Goal: Check status: Check status

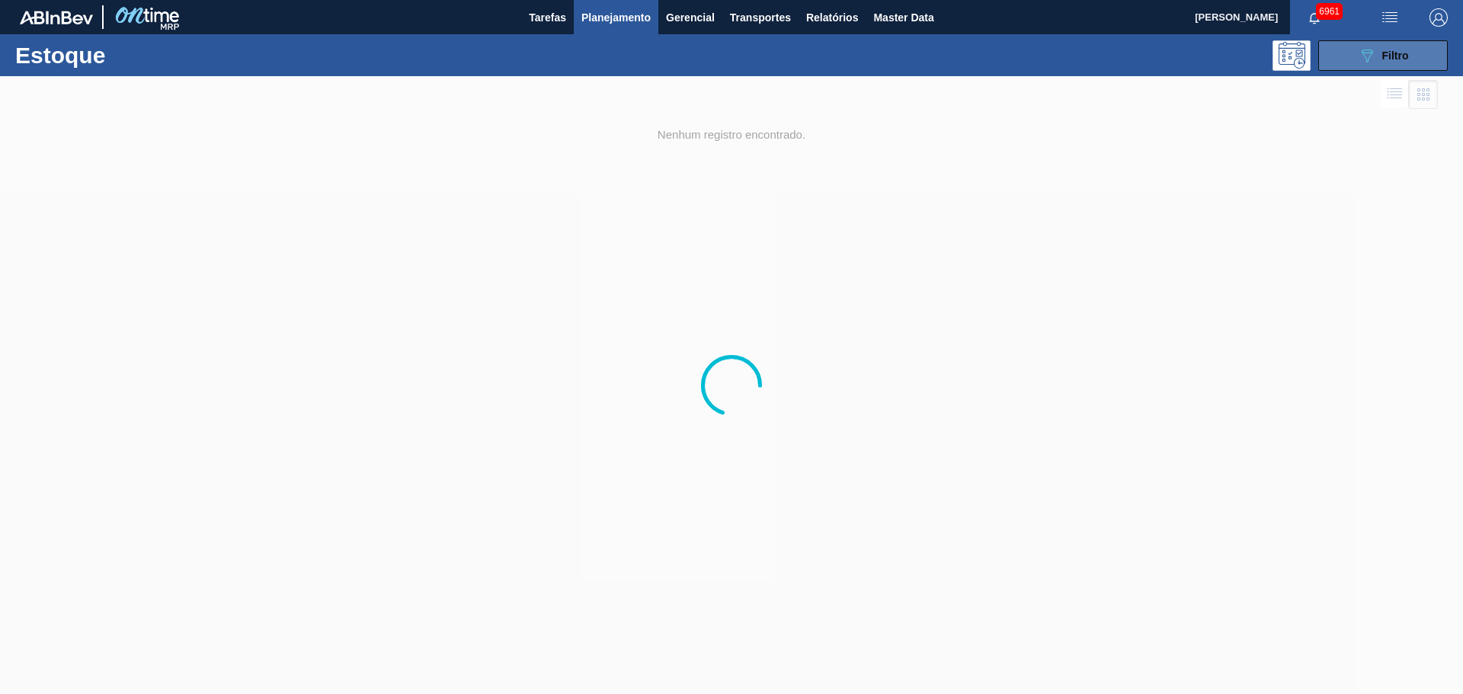
click at [1399, 50] on span "Filtro" at bounding box center [1395, 56] width 27 height 12
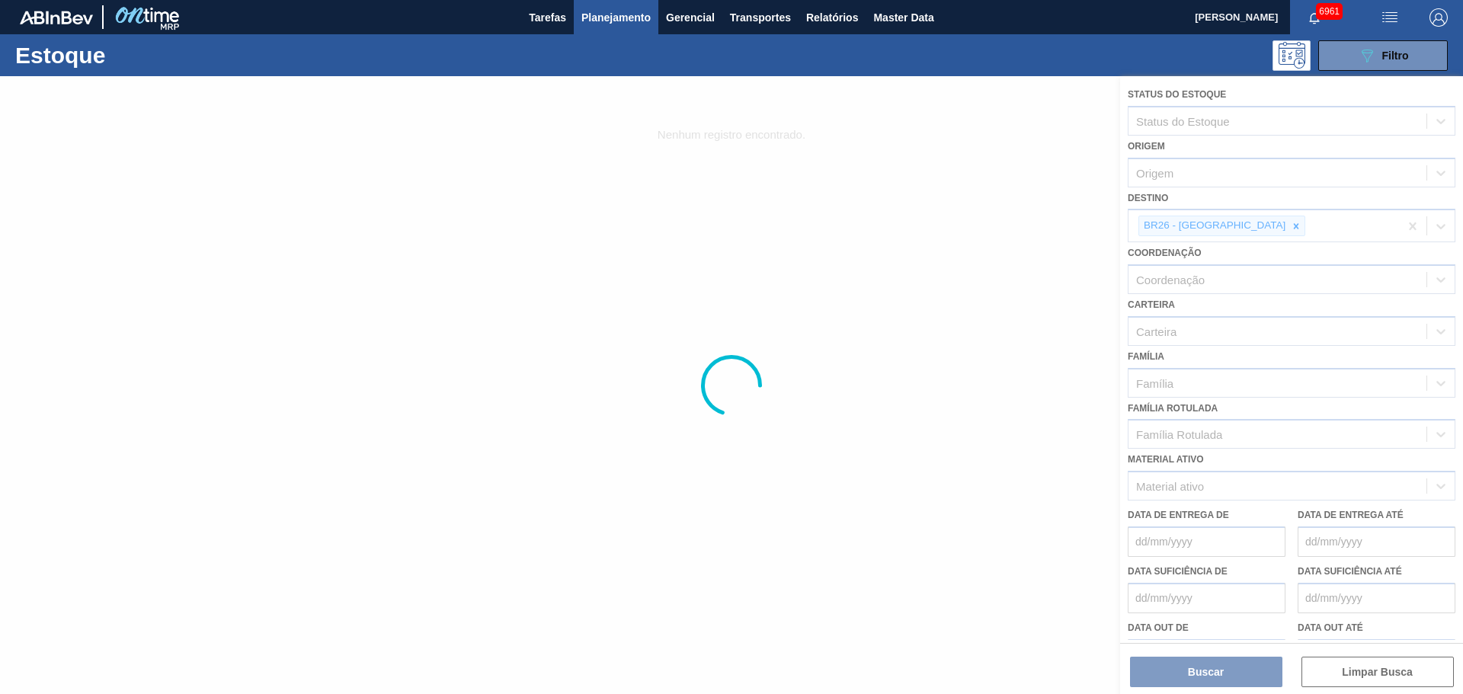
click at [1237, 226] on div at bounding box center [731, 385] width 1463 height 618
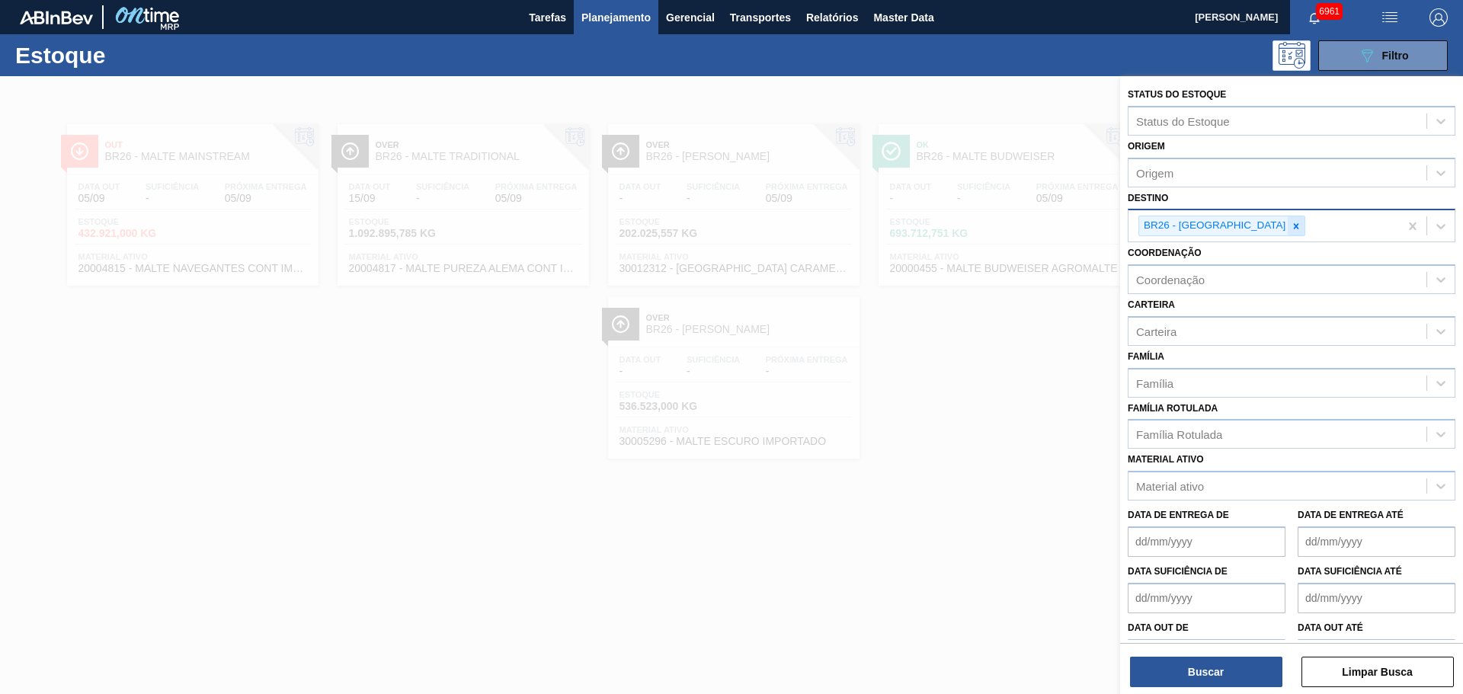
click at [1291, 226] on icon at bounding box center [1296, 226] width 11 height 11
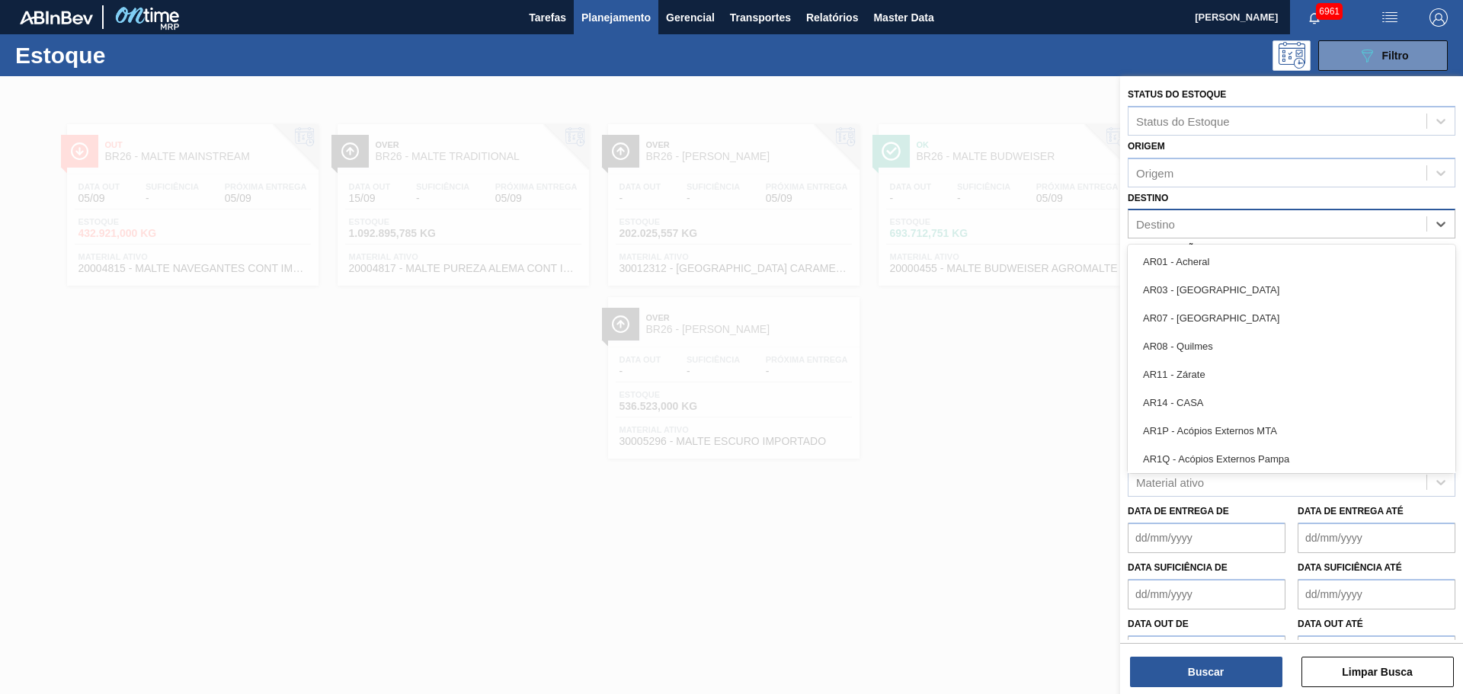
click at [1239, 219] on div "Destino" at bounding box center [1277, 224] width 298 height 22
type input "lage"
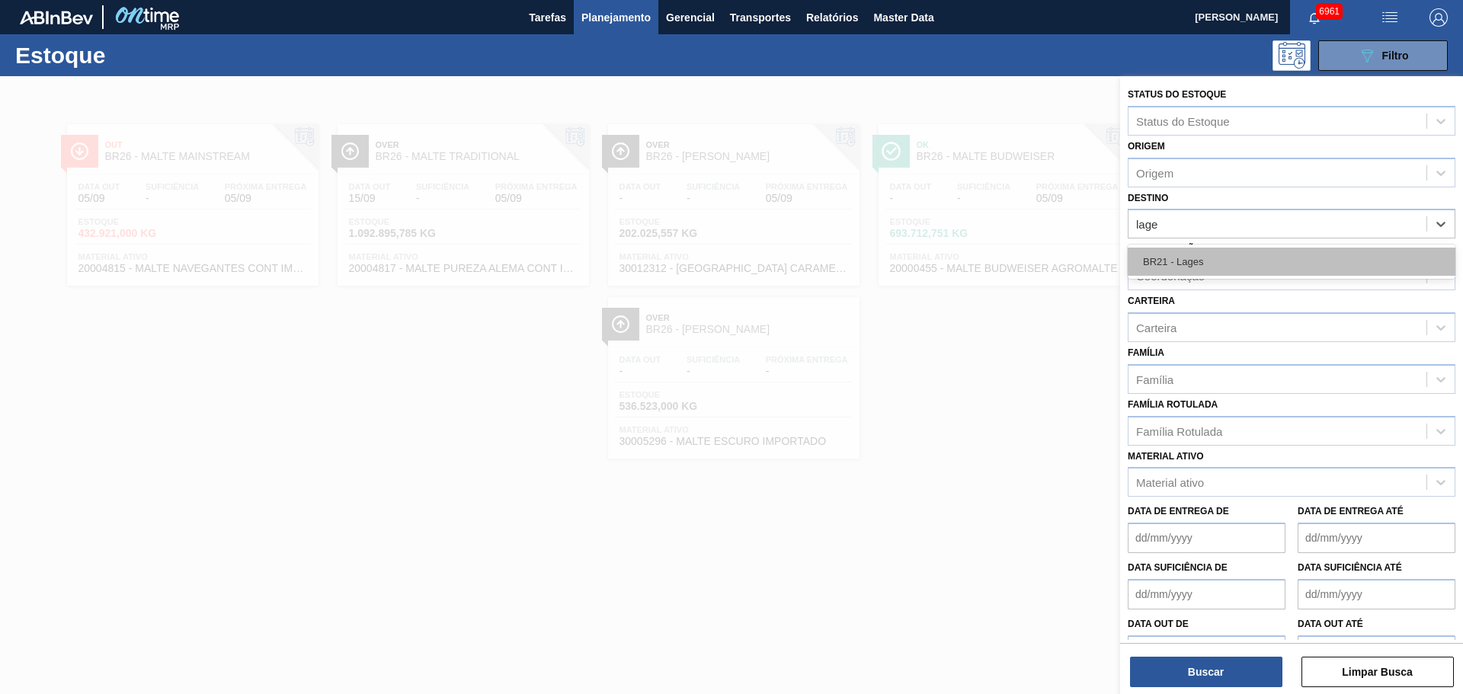
click at [1237, 267] on div "BR21 - Lages" at bounding box center [1292, 262] width 328 height 28
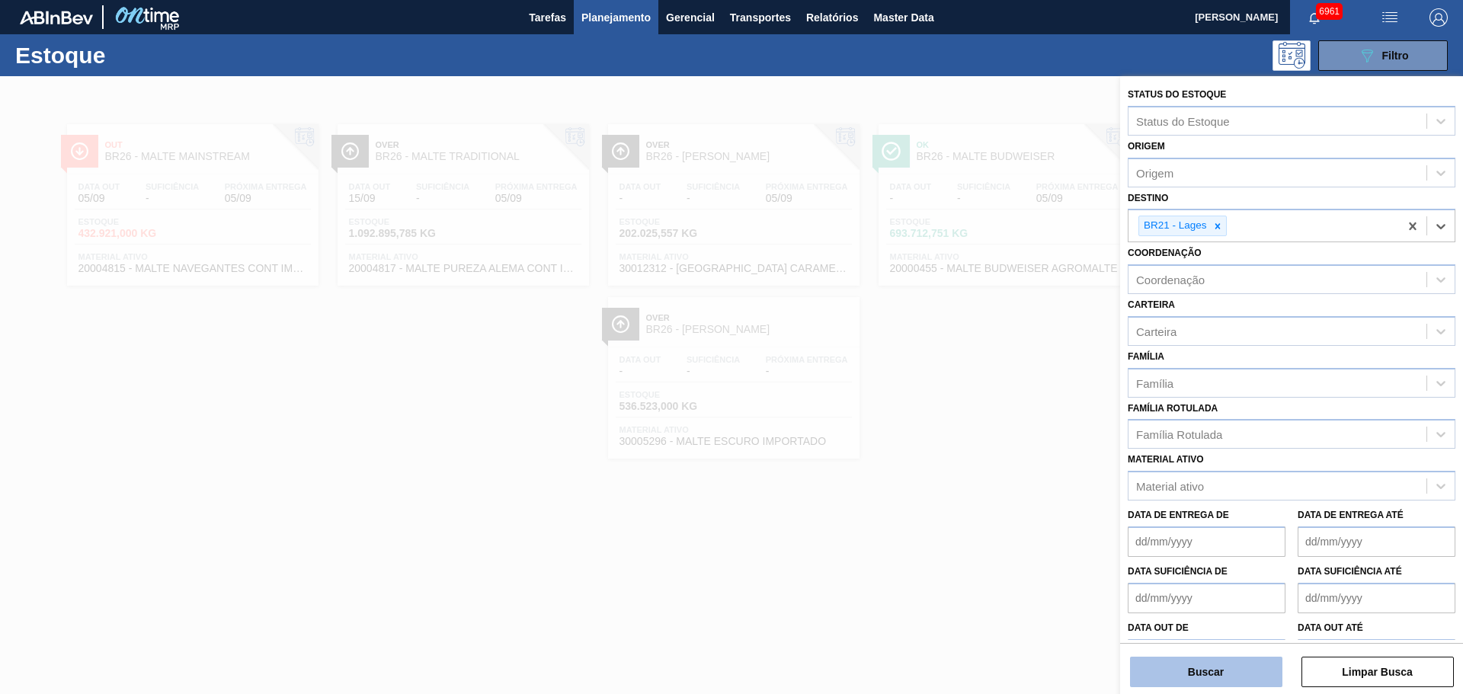
click at [1231, 671] on button "Buscar" at bounding box center [1206, 672] width 152 height 30
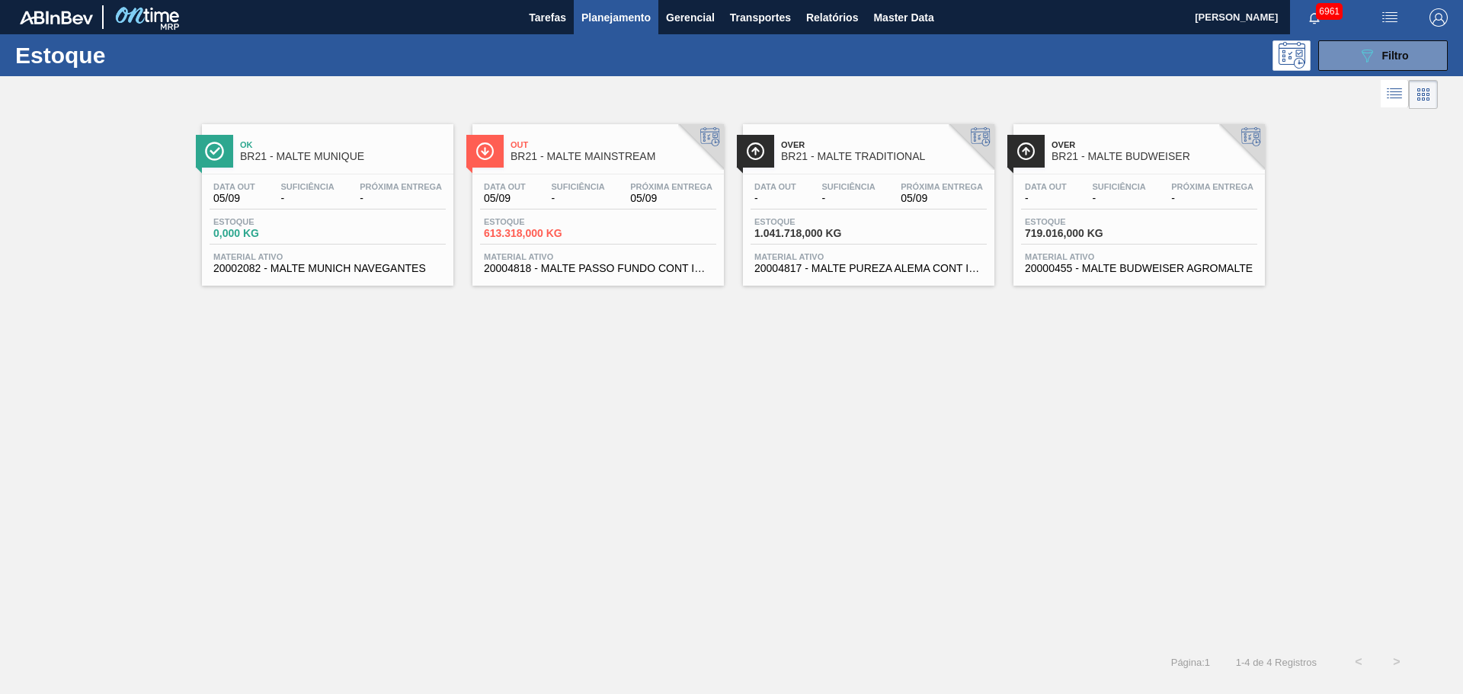
click at [877, 234] on div "Estoque 1.041.718,000 KG" at bounding box center [869, 230] width 236 height 27
click at [744, 398] on div "Ok BR21 - MALTE MUNIQUE Data [DATE] Suficiência - Próxima Entrega - Estoque 0,0…" at bounding box center [731, 378] width 1463 height 530
